Goal: Transaction & Acquisition: Subscribe to service/newsletter

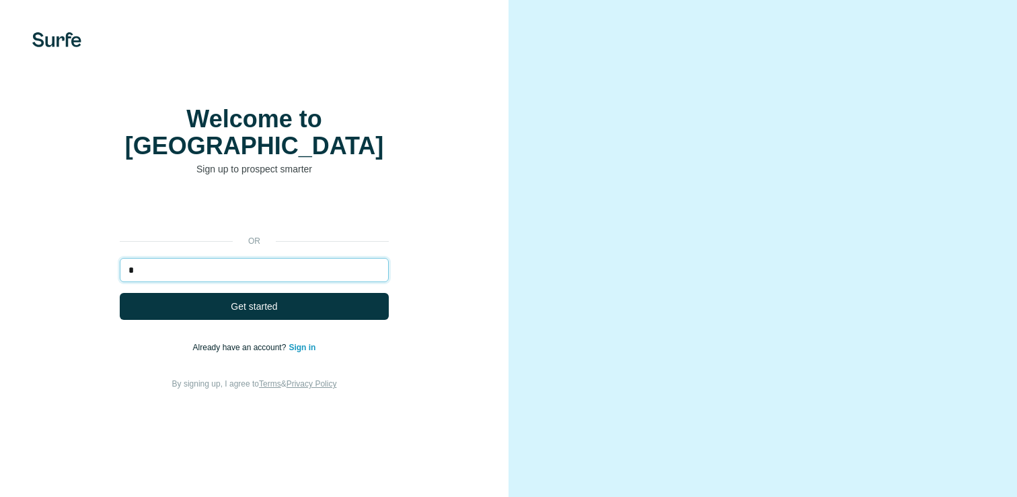
click at [207, 282] on input "*" at bounding box center [254, 270] width 269 height 24
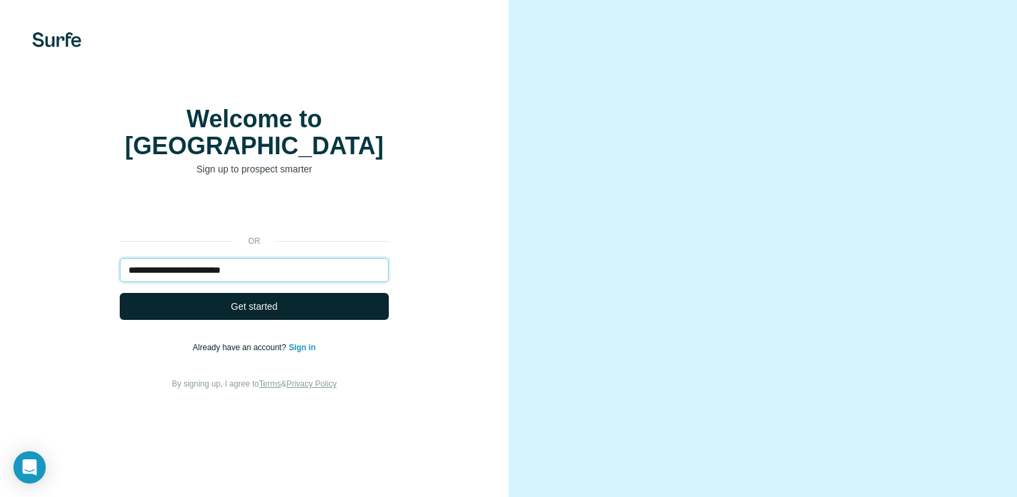
type input "**********"
click at [242, 313] on span "Get started" at bounding box center [254, 305] width 46 height 13
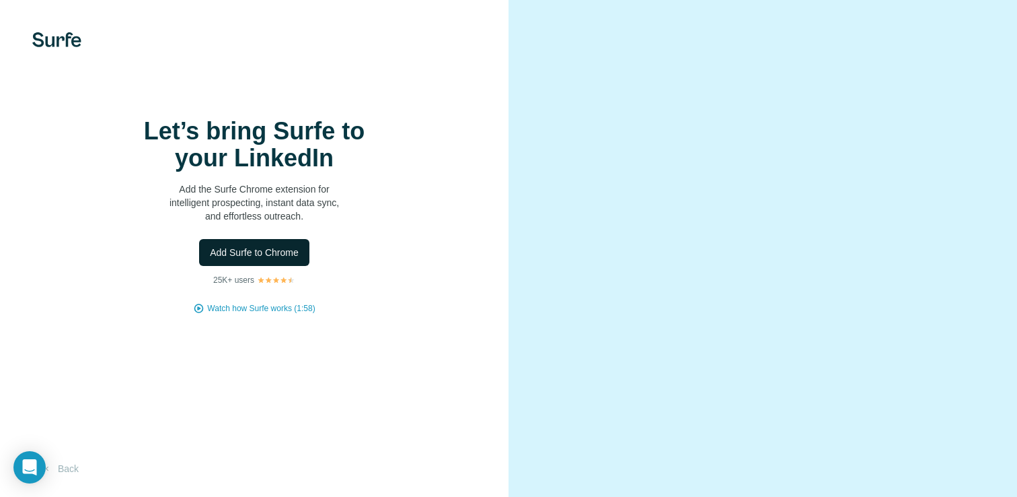
click at [251, 259] on span "Add Surfe to Chrome" at bounding box center [254, 252] width 89 height 13
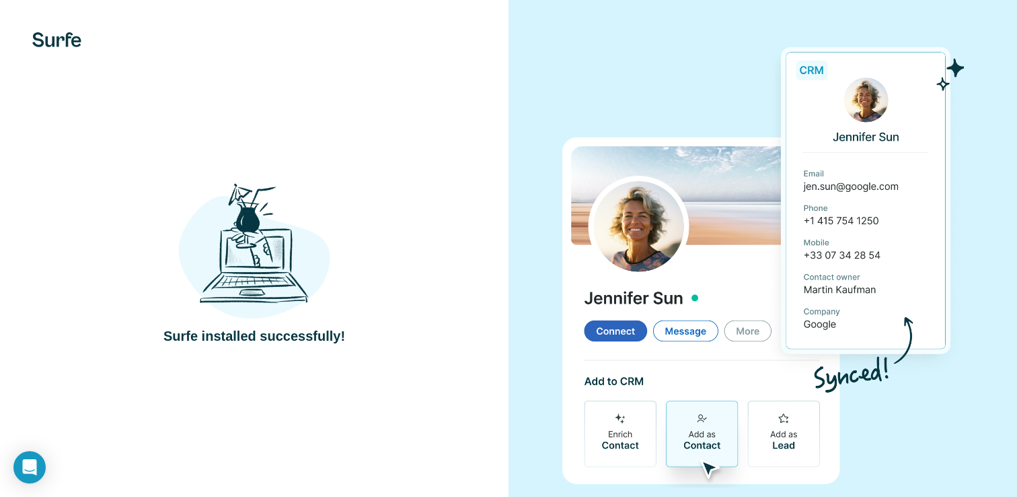
click at [518, 136] on div at bounding box center [763, 262] width 509 height 525
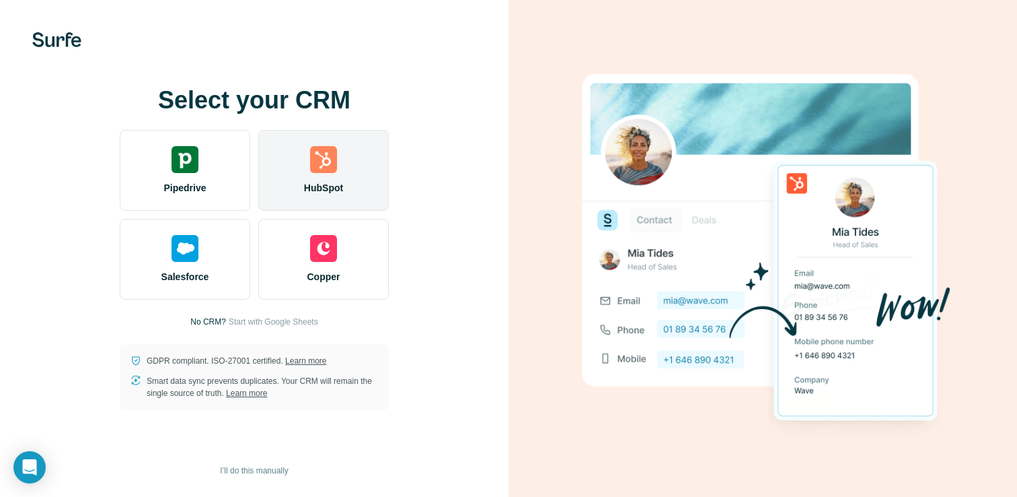
click at [338, 173] on div "HubSpot" at bounding box center [323, 170] width 131 height 81
click at [343, 188] on span "HubSpot" at bounding box center [323, 187] width 39 height 13
click at [310, 167] on img at bounding box center [323, 159] width 27 height 27
click at [336, 178] on div "HubSpot" at bounding box center [323, 170] width 131 height 81
